Goal: Information Seeking & Learning: Understand process/instructions

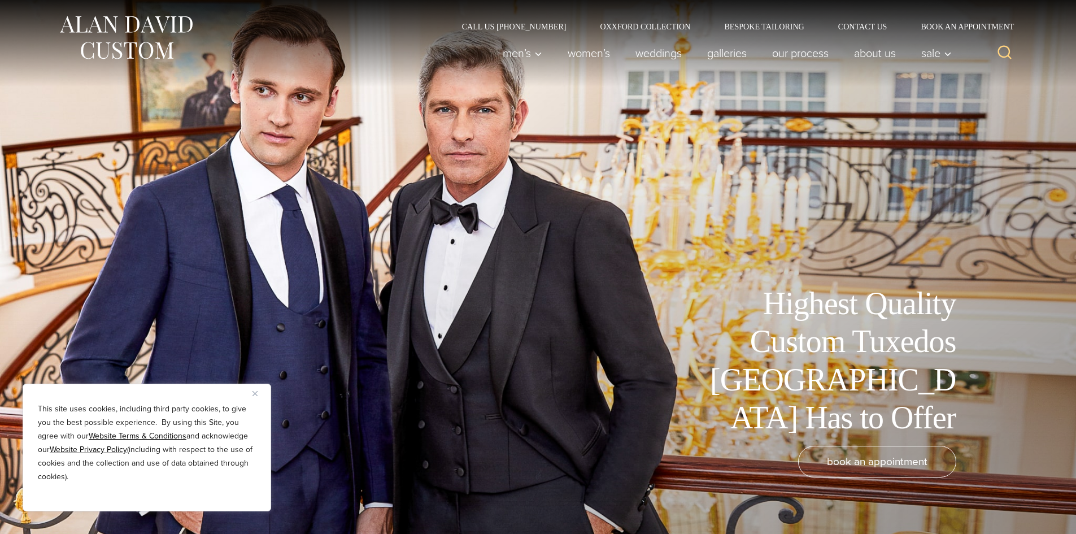
click at [262, 391] on button "Close" at bounding box center [260, 393] width 14 height 14
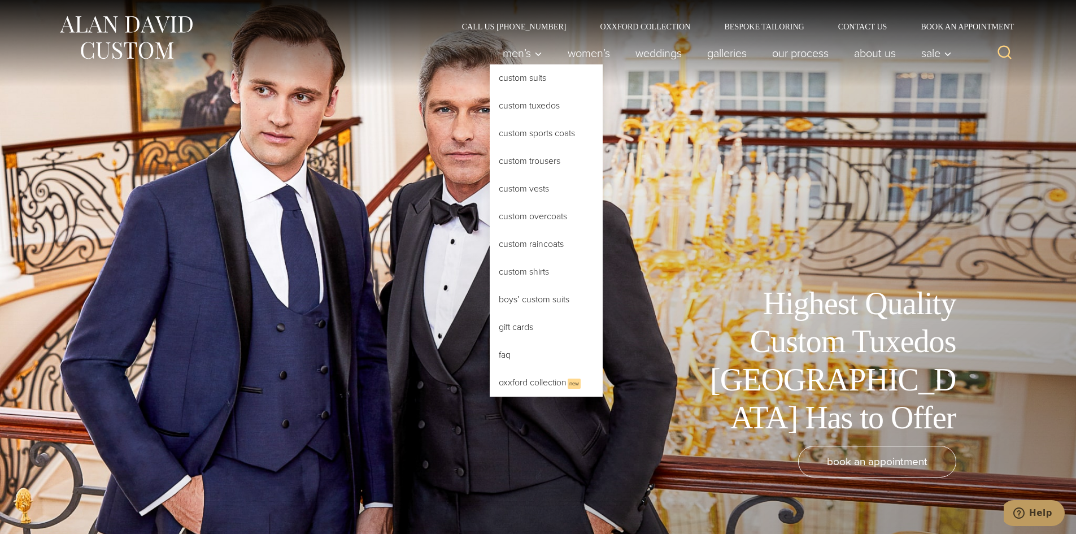
click at [506, 103] on link "Custom Tuxedos" at bounding box center [546, 105] width 113 height 27
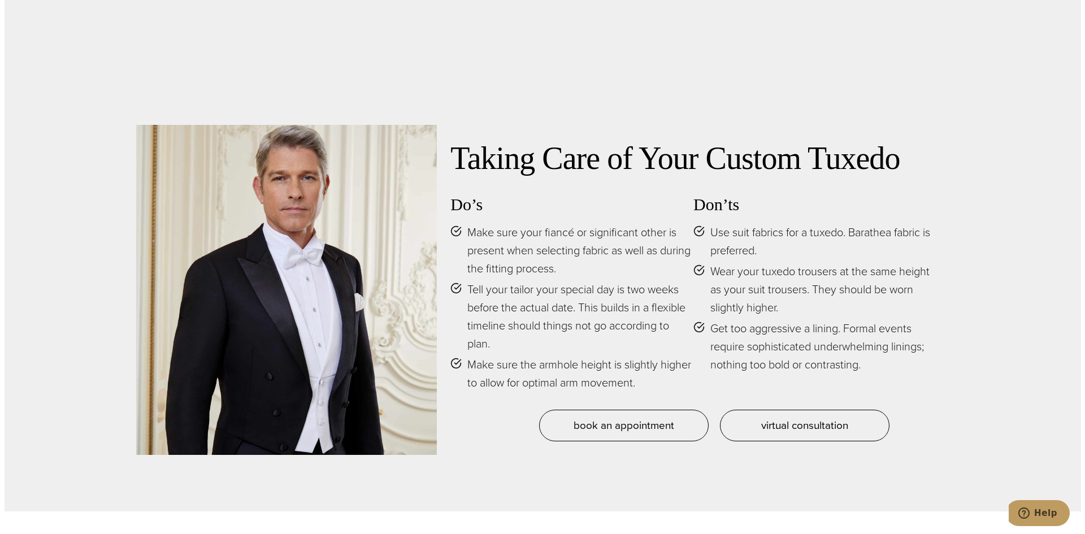
scroll to position [5592, 0]
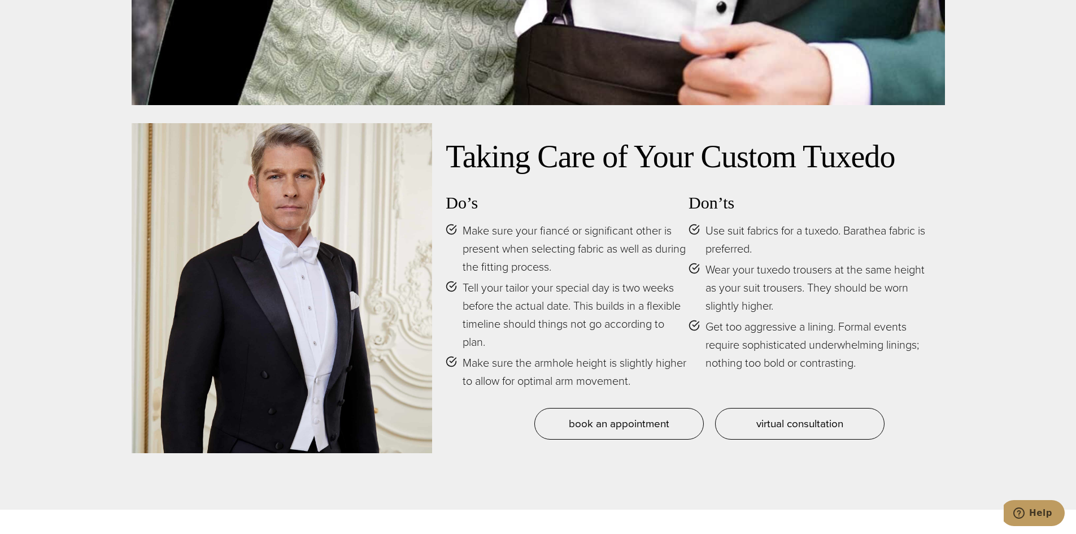
click at [556, 267] on span "Make sure your fiancé or significant other is present when selecting fabric as …" at bounding box center [576, 248] width 226 height 54
click at [549, 282] on span "Tell your tailor your special day is two weeks before the actual date. This bui…" at bounding box center [576, 314] width 226 height 72
click at [549, 284] on span "Tell your tailor your special day is two weeks before the actual date. This bui…" at bounding box center [576, 314] width 226 height 72
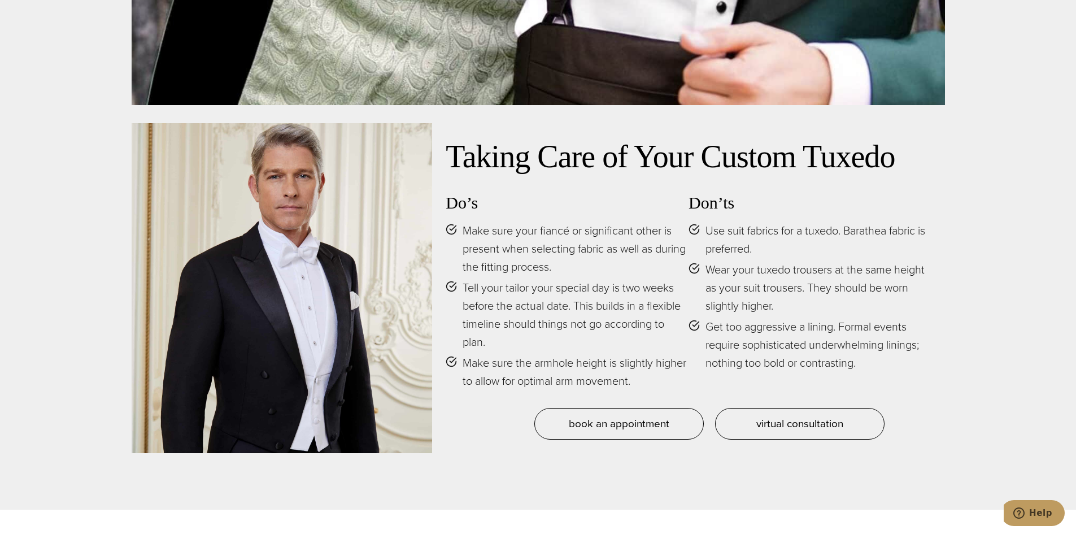
click at [553, 312] on span "Tell your tailor your special day is two weeks before the actual date. This bui…" at bounding box center [576, 314] width 226 height 72
click at [573, 329] on span "Tell your tailor your special day is two weeks before the actual date. This bui…" at bounding box center [576, 314] width 226 height 72
